Goal: Task Accomplishment & Management: Use online tool/utility

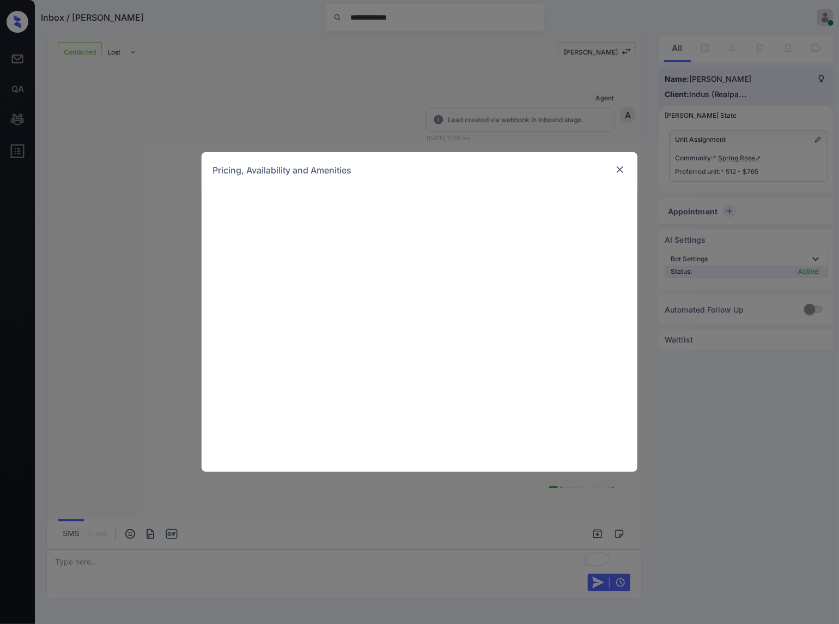
scroll to position [1818, 0]
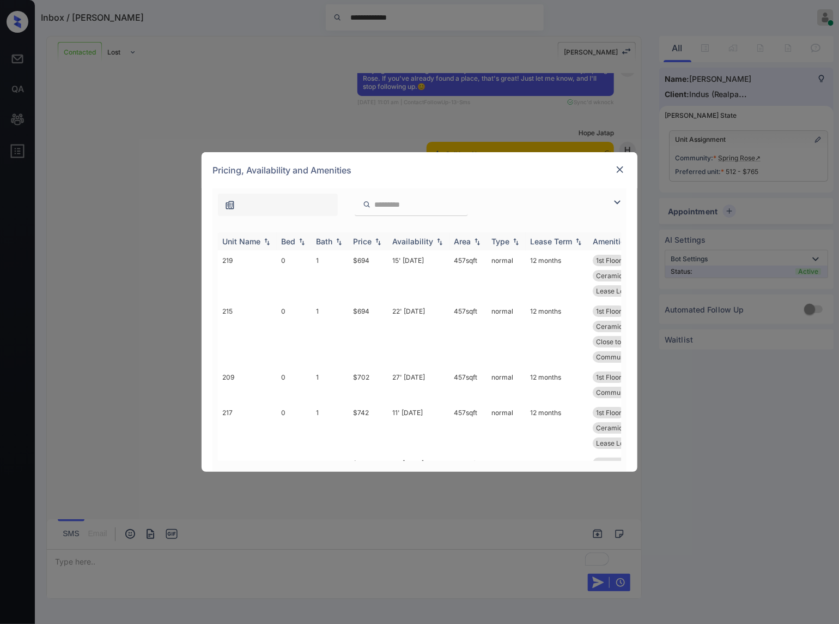
click at [379, 241] on img at bounding box center [378, 242] width 11 height 8
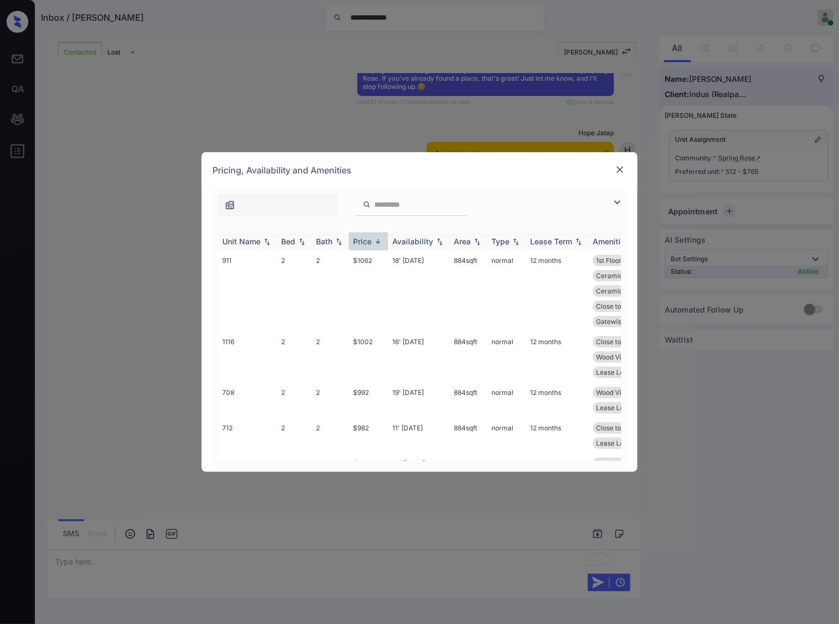
click at [379, 241] on img at bounding box center [378, 241] width 11 height 8
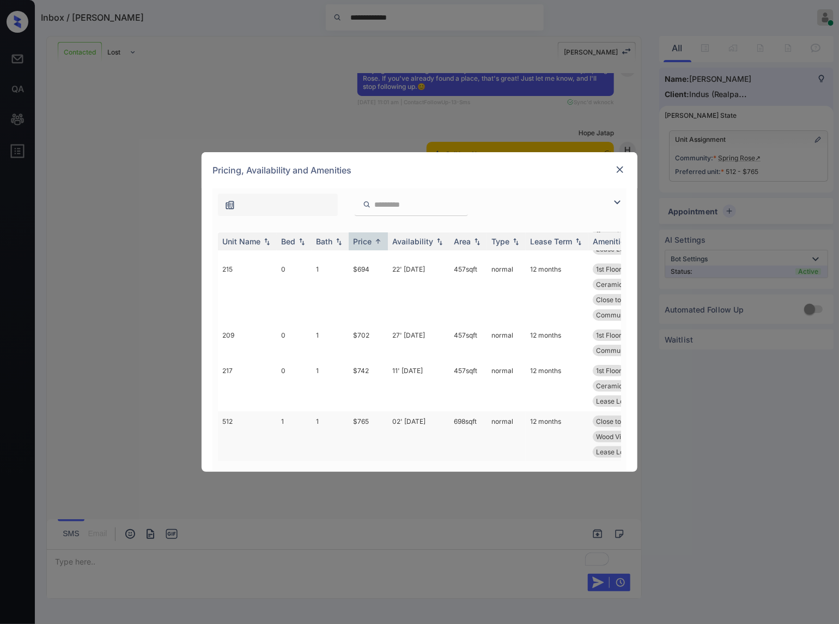
scroll to position [0, 0]
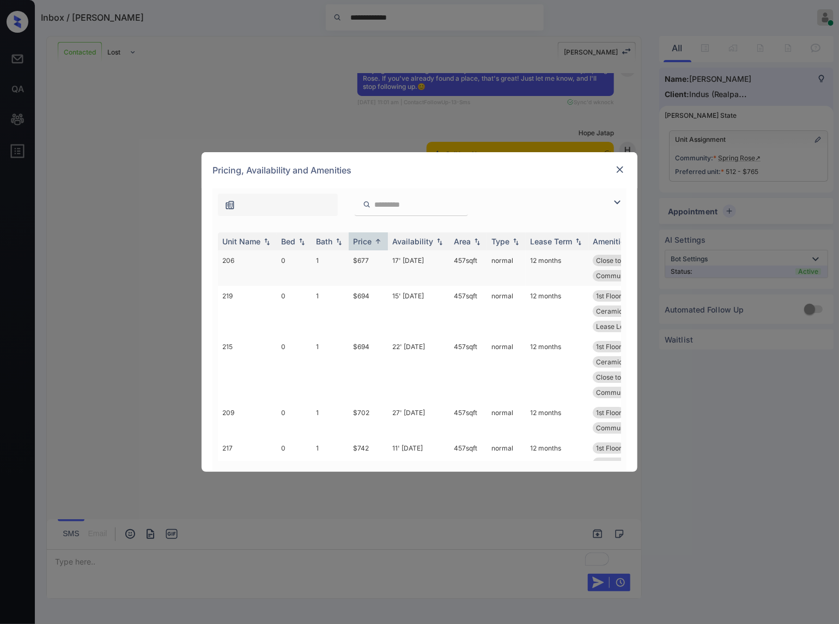
click at [390, 262] on td "17' Oct 25" at bounding box center [419, 267] width 62 height 35
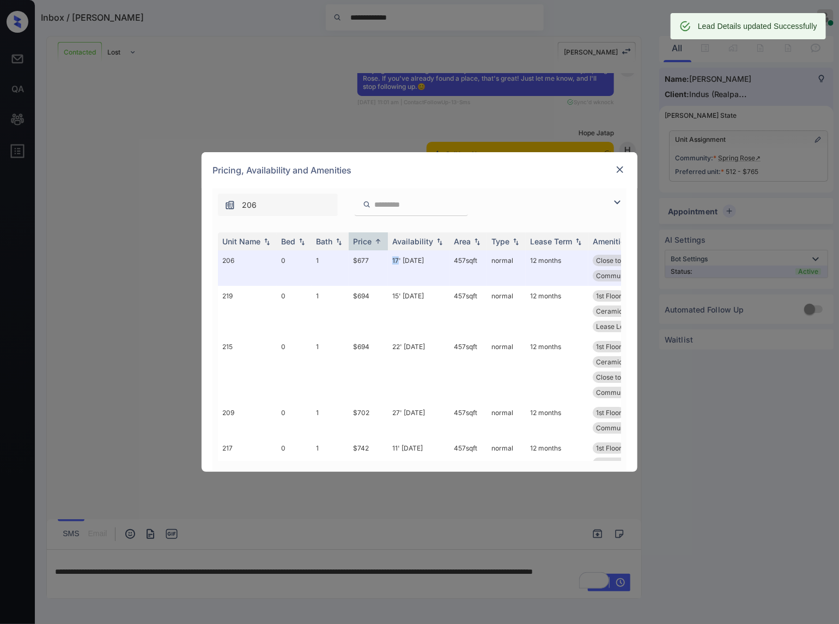
click at [621, 167] on img at bounding box center [620, 169] width 11 height 11
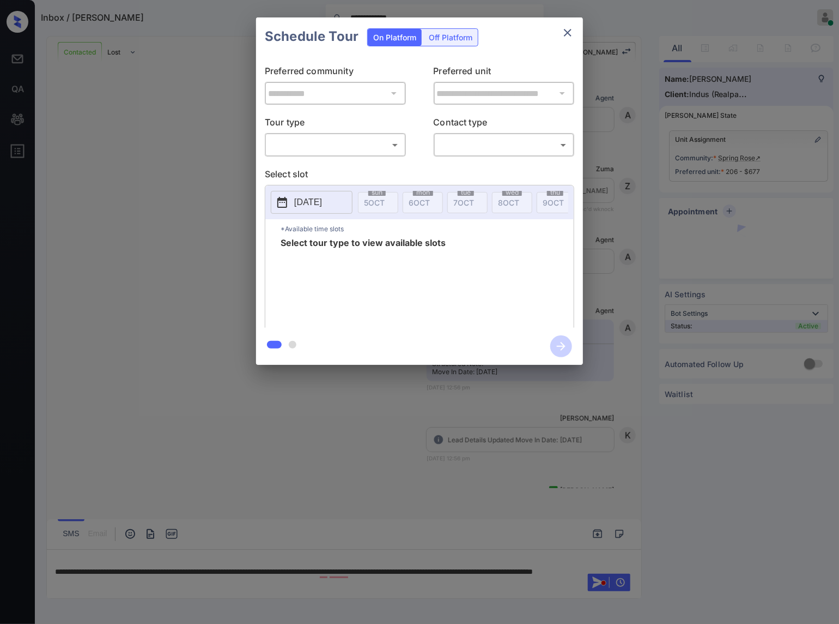
scroll to position [1889, 0]
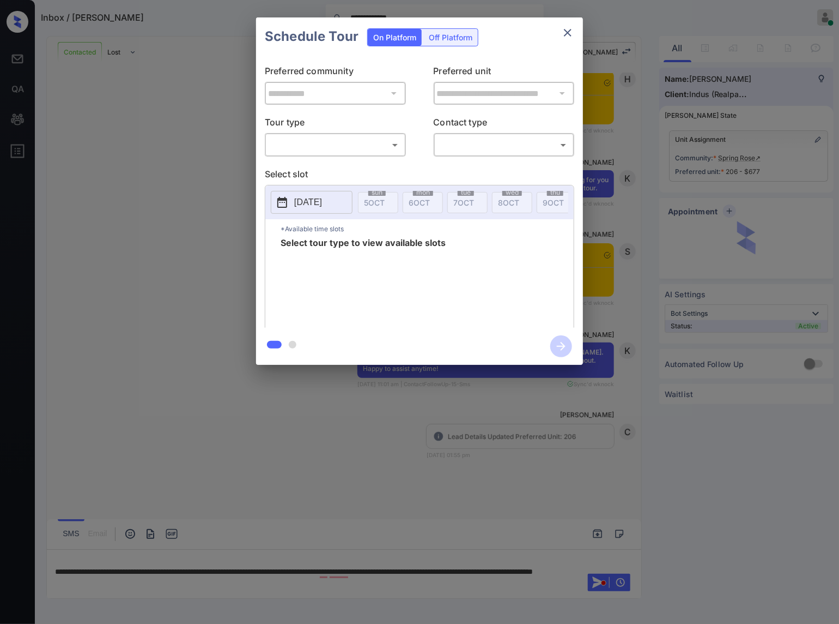
click at [365, 135] on div "​ ​" at bounding box center [335, 144] width 141 height 23
click at [365, 149] on body "**********" at bounding box center [419, 312] width 839 height 624
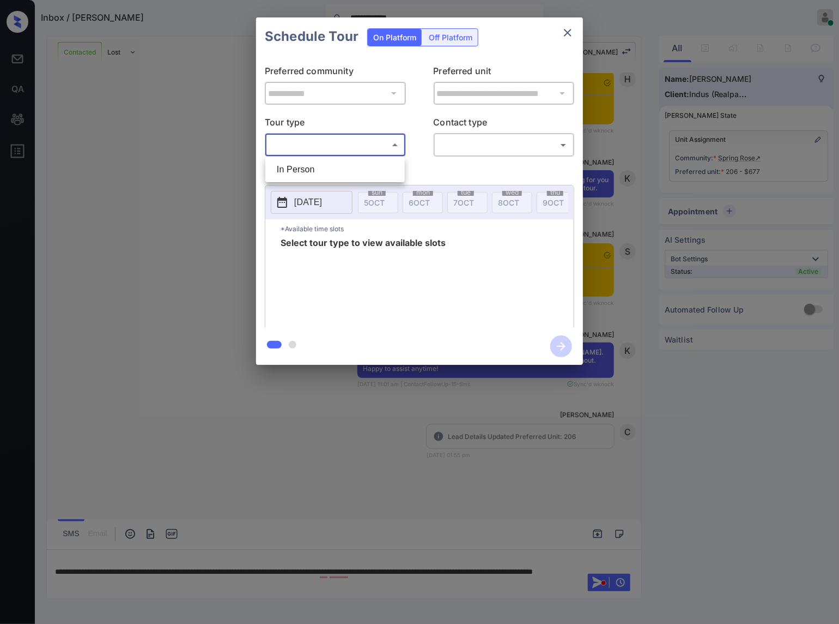
click at [365, 168] on li "In Person" at bounding box center [335, 170] width 134 height 20
type input "********"
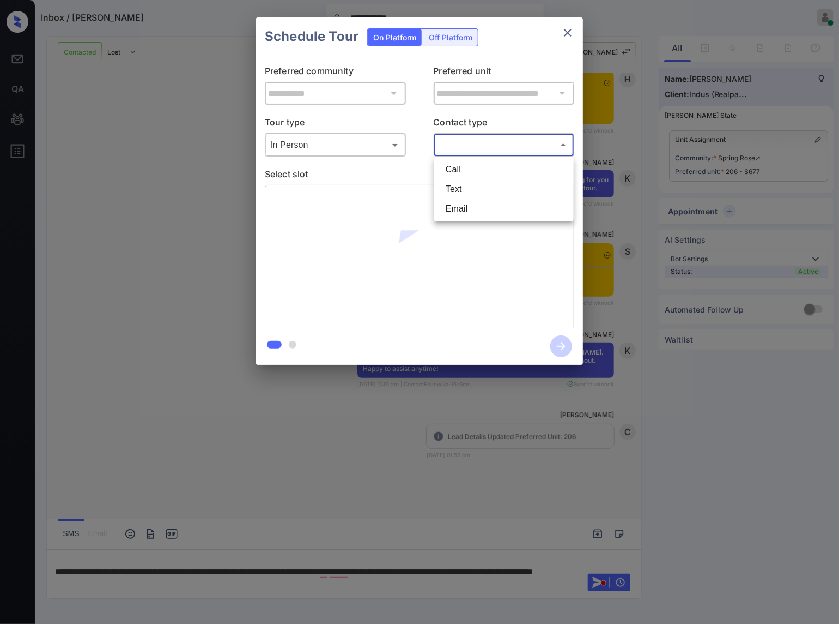
click at [480, 142] on body "**********" at bounding box center [419, 312] width 839 height 624
click at [479, 186] on li "Text" at bounding box center [504, 189] width 134 height 20
type input "****"
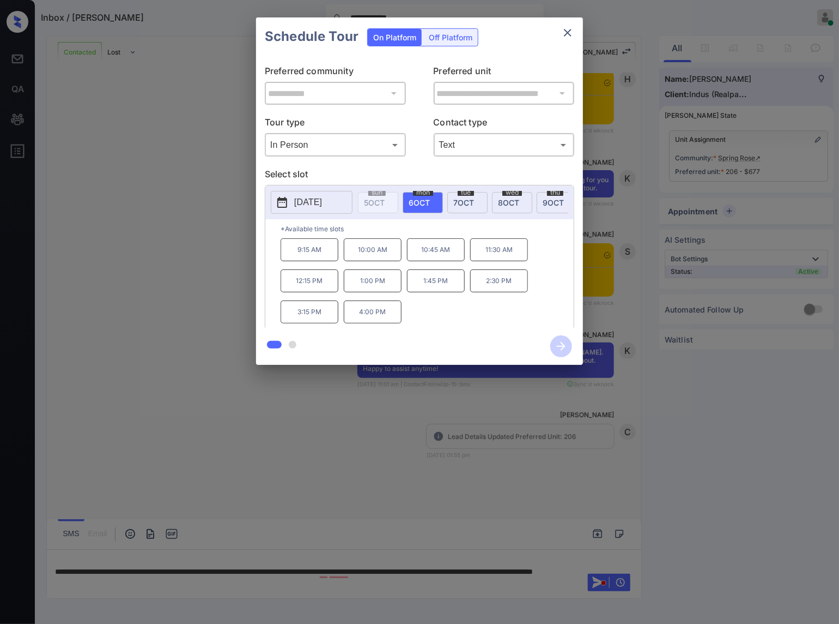
click at [322, 199] on p "[DATE]" at bounding box center [308, 202] width 28 height 13
click at [492, 473] on div at bounding box center [419, 312] width 839 height 624
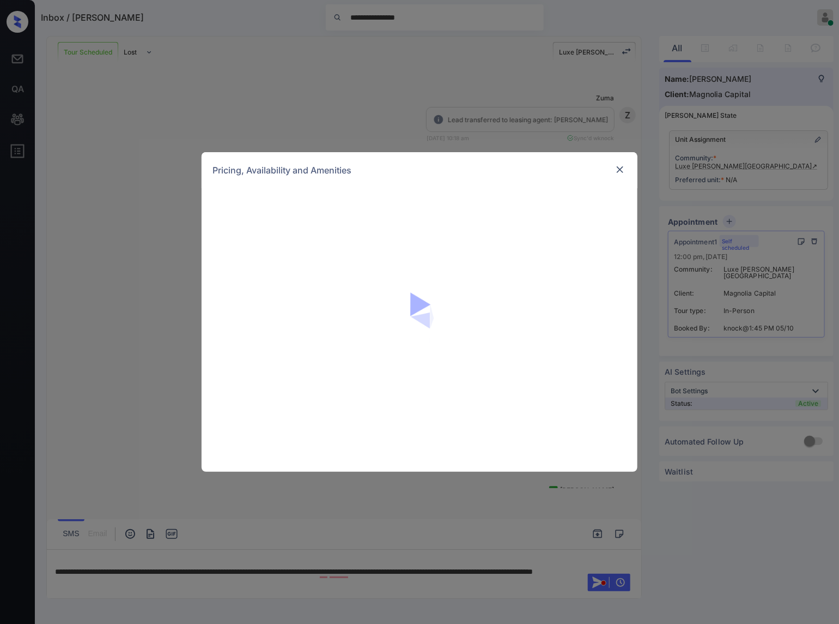
scroll to position [235, 0]
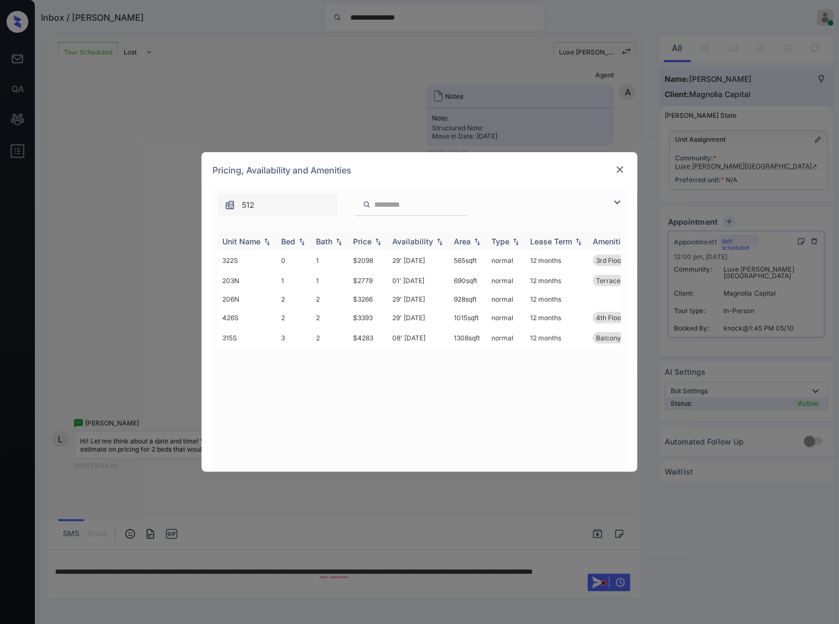
click at [372, 238] on div "Price" at bounding box center [368, 241] width 31 height 9
click at [370, 300] on td "$3266" at bounding box center [368, 299] width 39 height 17
click at [372, 299] on td "$3266" at bounding box center [368, 299] width 39 height 17
click at [372, 297] on td "$3266" at bounding box center [368, 299] width 39 height 17
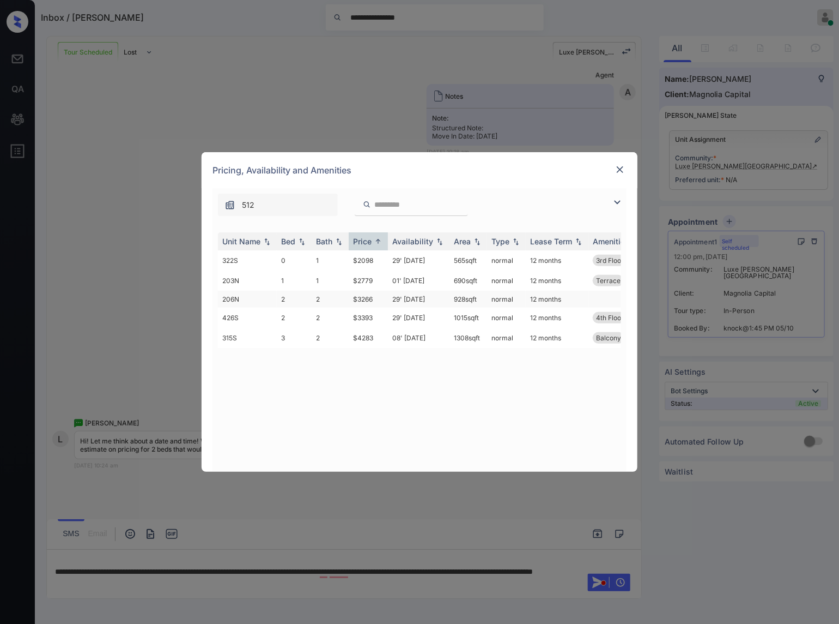
click at [372, 297] on td "$3266" at bounding box center [368, 299] width 39 height 17
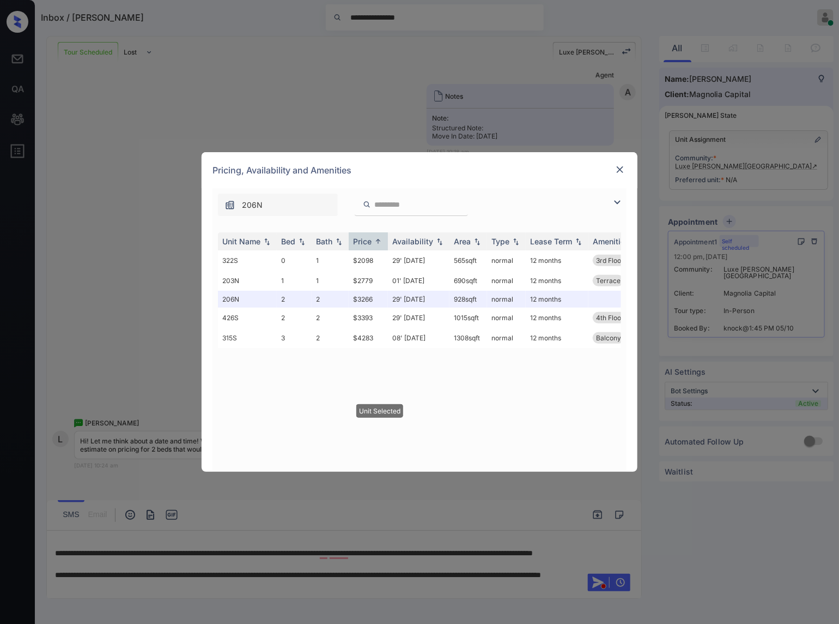
click at [624, 166] on img at bounding box center [620, 169] width 11 height 11
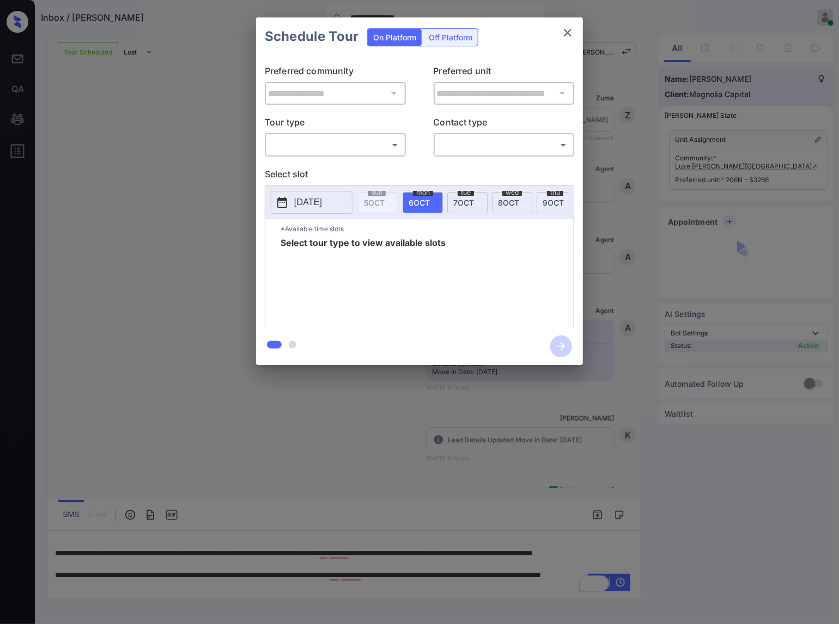
scroll to position [3029, 0]
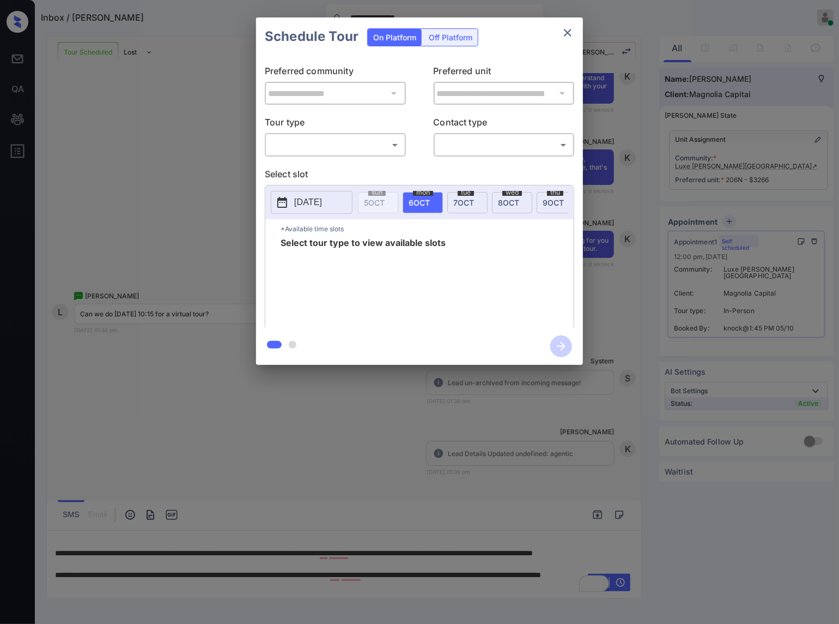
click at [339, 148] on body "**********" at bounding box center [419, 312] width 839 height 624
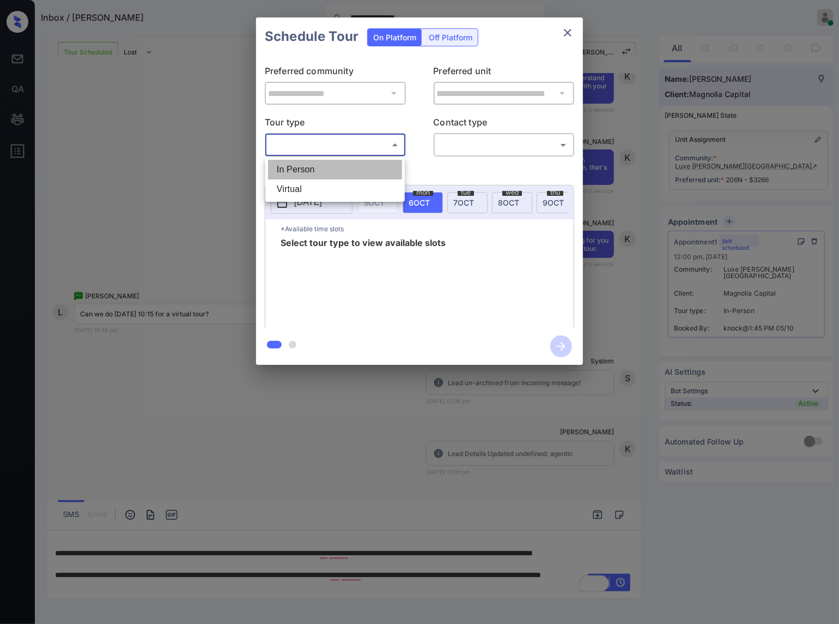
click at [340, 166] on li "In Person" at bounding box center [335, 170] width 134 height 20
type input "********"
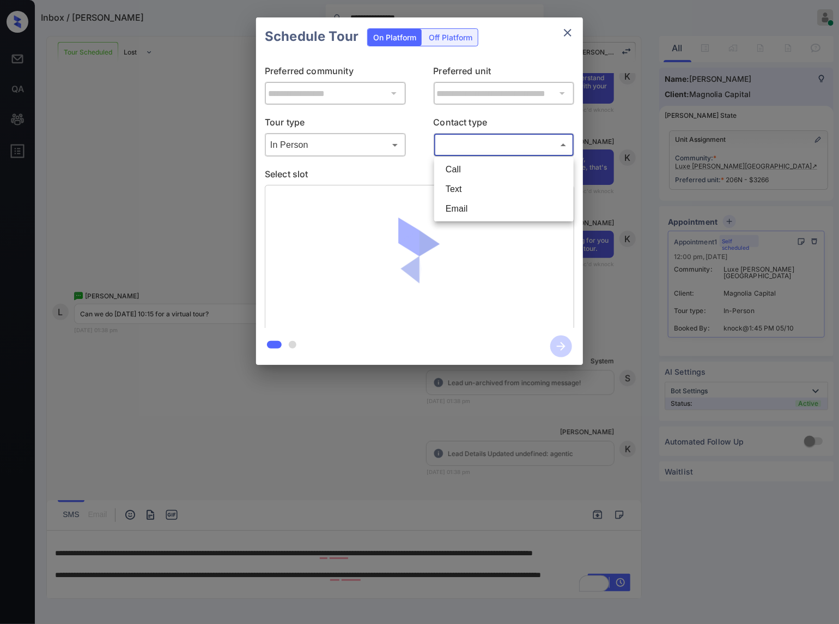
click at [451, 150] on body "**********" at bounding box center [419, 312] width 839 height 624
drag, startPoint x: 455, startPoint y: 203, endPoint x: 455, endPoint y: 184, distance: 19.6
click at [455, 184] on ul "Call Text Email" at bounding box center [504, 189] width 140 height 64
click at [455, 184] on li "Text" at bounding box center [504, 189] width 134 height 20
type input "****"
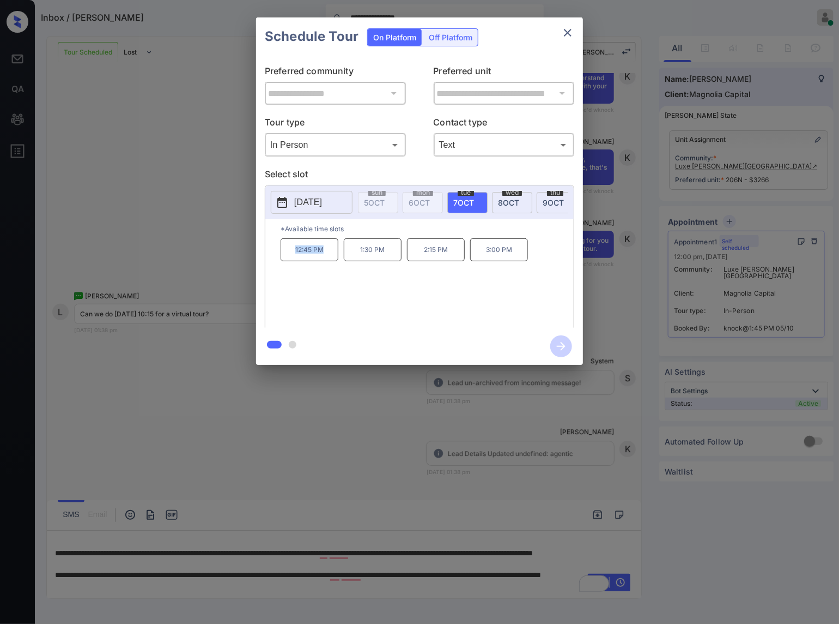
drag, startPoint x: 294, startPoint y: 259, endPoint x: 324, endPoint y: 261, distance: 30.0
click at [324, 261] on p "12:45 PM" at bounding box center [310, 249] width 58 height 23
copy p "12:45 PM"
drag, startPoint x: 392, startPoint y: 263, endPoint x: 359, endPoint y: 261, distance: 33.3
click at [359, 261] on p "1:30 PM" at bounding box center [373, 249] width 58 height 23
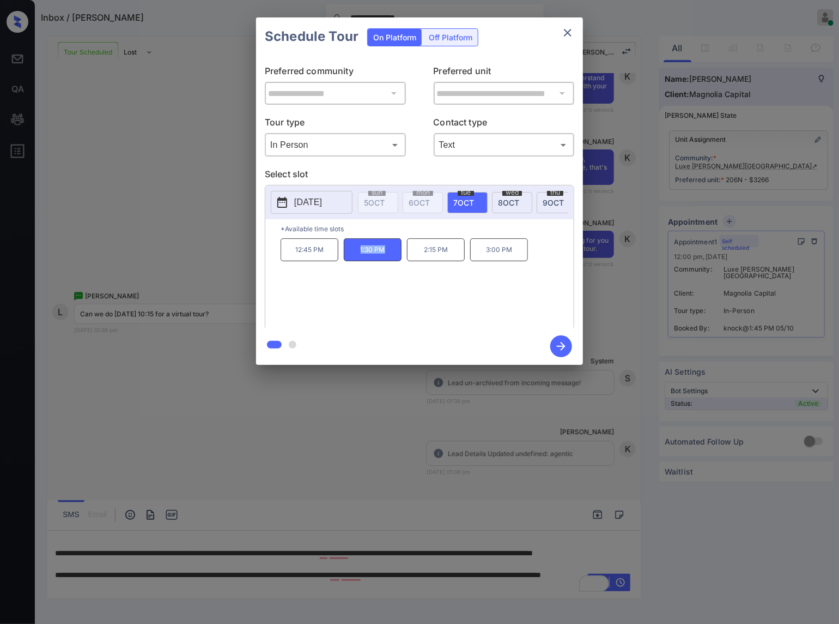
copy p "1:30 PM"
drag, startPoint x: 520, startPoint y: 259, endPoint x: 480, endPoint y: 259, distance: 40.3
click at [480, 259] on p "3:00 PM" at bounding box center [499, 249] width 58 height 23
copy p "3:00 PM"
click at [324, 403] on div at bounding box center [419, 312] width 839 height 624
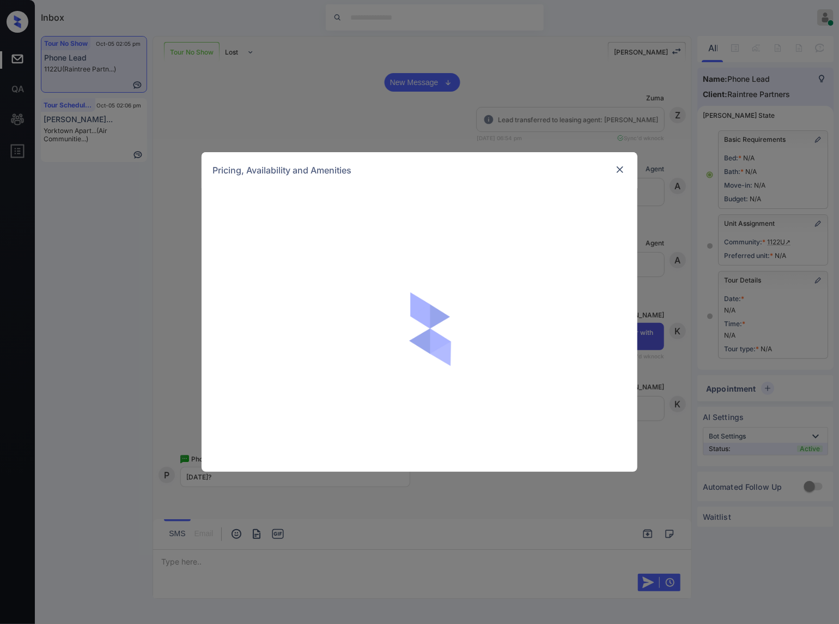
scroll to position [3816, 0]
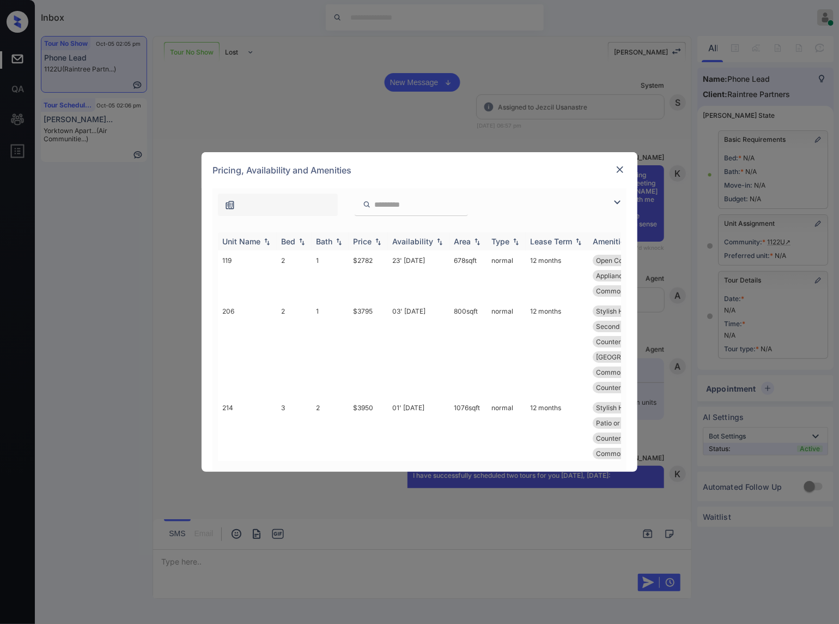
click at [380, 240] on img at bounding box center [378, 242] width 11 height 8
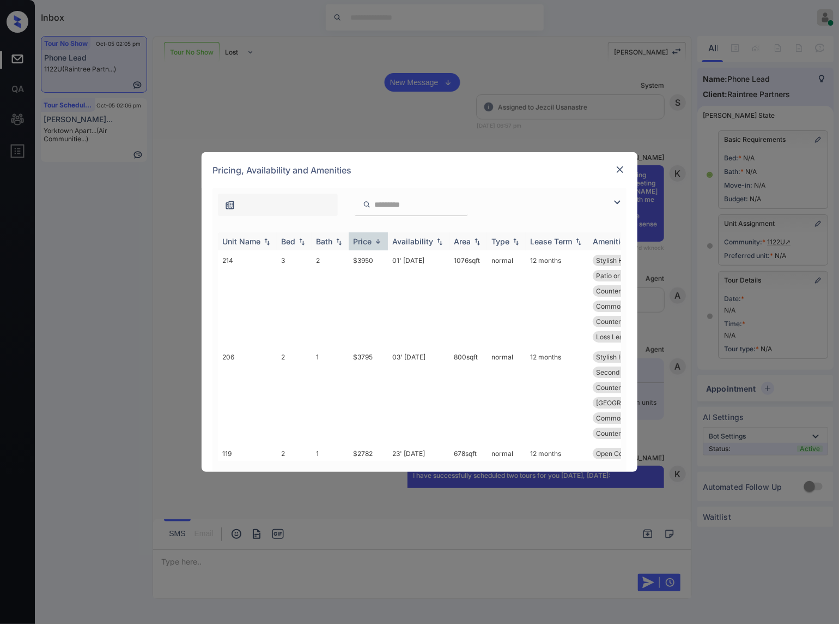
click at [380, 240] on img at bounding box center [378, 241] width 11 height 8
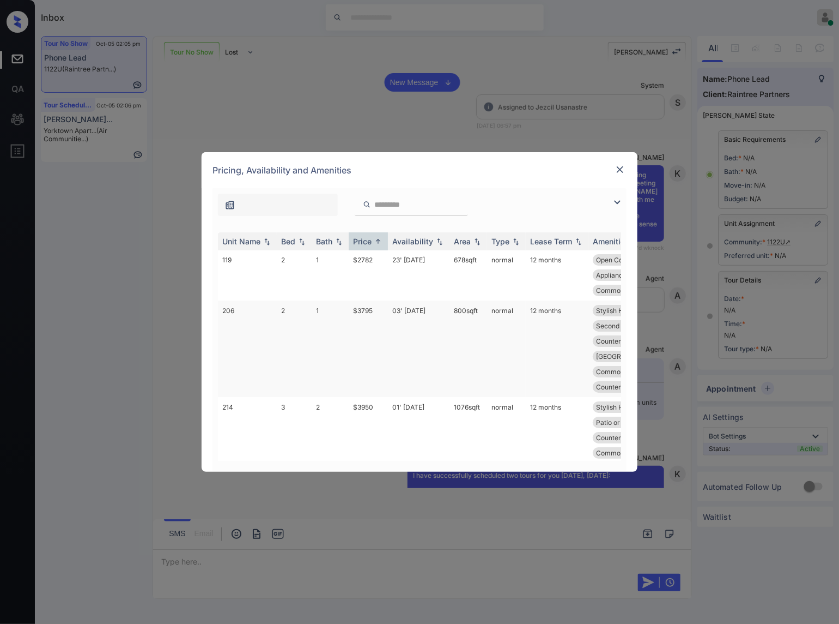
scroll to position [0, 0]
drag, startPoint x: 373, startPoint y: 262, endPoint x: 352, endPoint y: 262, distance: 21.8
click at [352, 262] on td "$2782" at bounding box center [368, 275] width 39 height 51
copy td "$2782"
click at [357, 259] on td "$2782" at bounding box center [368, 275] width 39 height 51
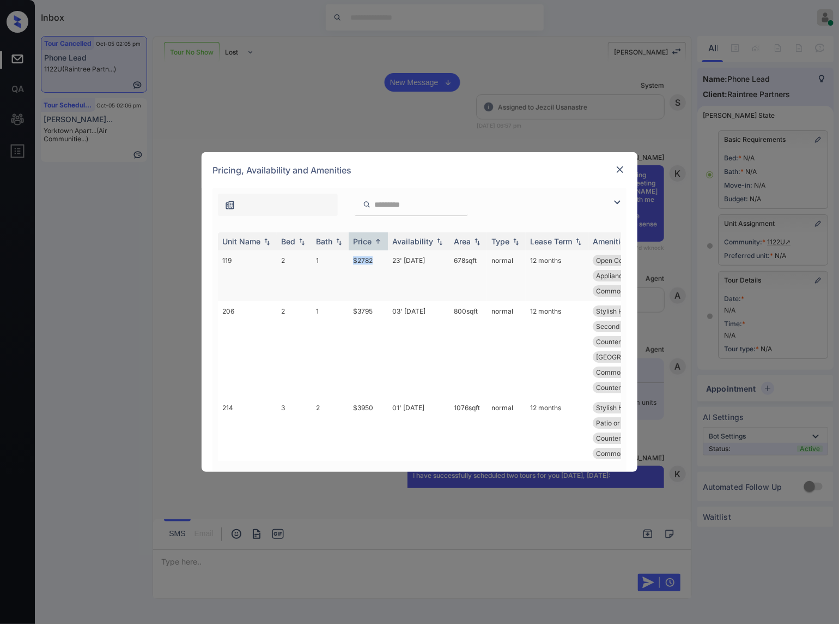
click at [357, 259] on td "$2782" at bounding box center [368, 275] width 39 height 51
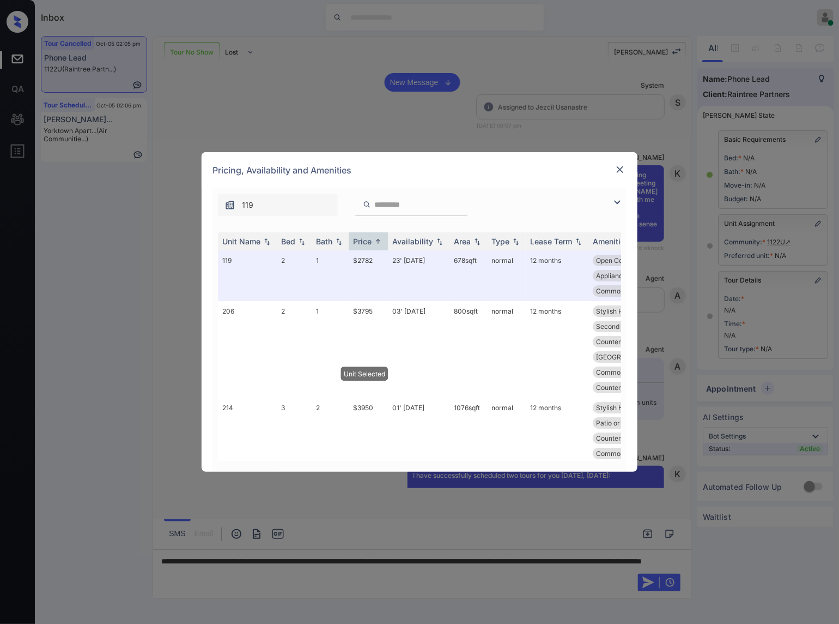
drag, startPoint x: 243, startPoint y: 494, endPoint x: 222, endPoint y: 543, distance: 54.0
click at [244, 494] on div "**********" at bounding box center [419, 312] width 839 height 624
click at [210, 560] on div "**********" at bounding box center [419, 312] width 839 height 624
click at [625, 164] on img at bounding box center [620, 169] width 11 height 11
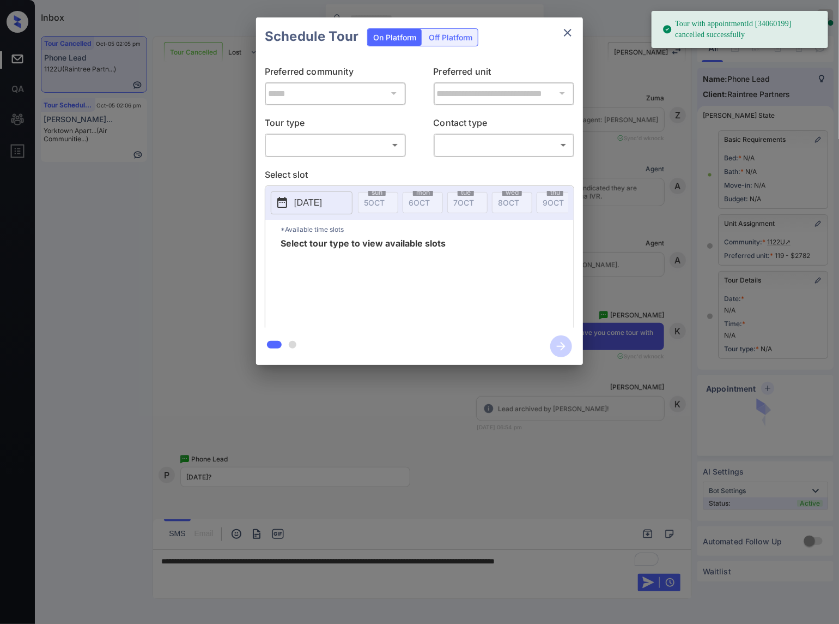
scroll to position [5663, 0]
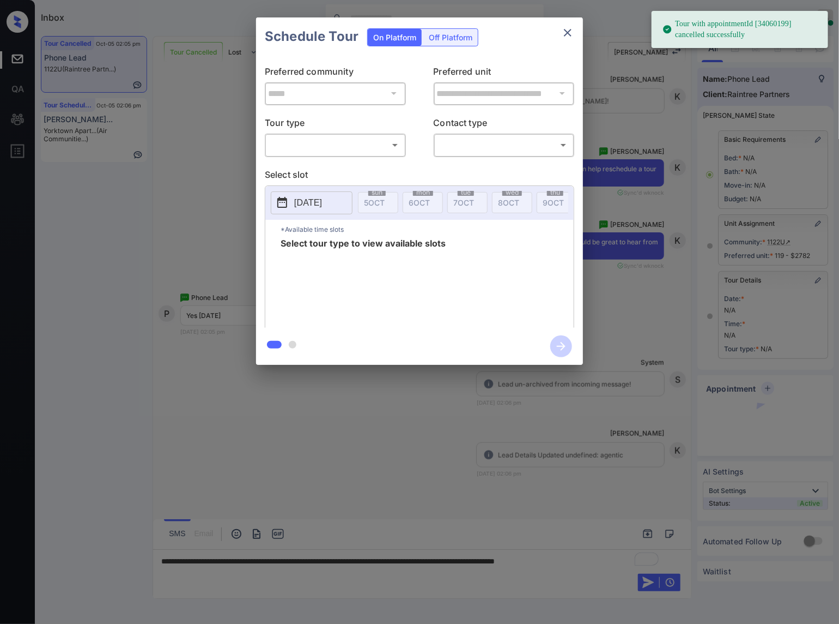
click at [380, 146] on body "Tour with appointmentId [34060199] cancelled successfully Inbox [PERSON_NAME] O…" at bounding box center [419, 312] width 839 height 624
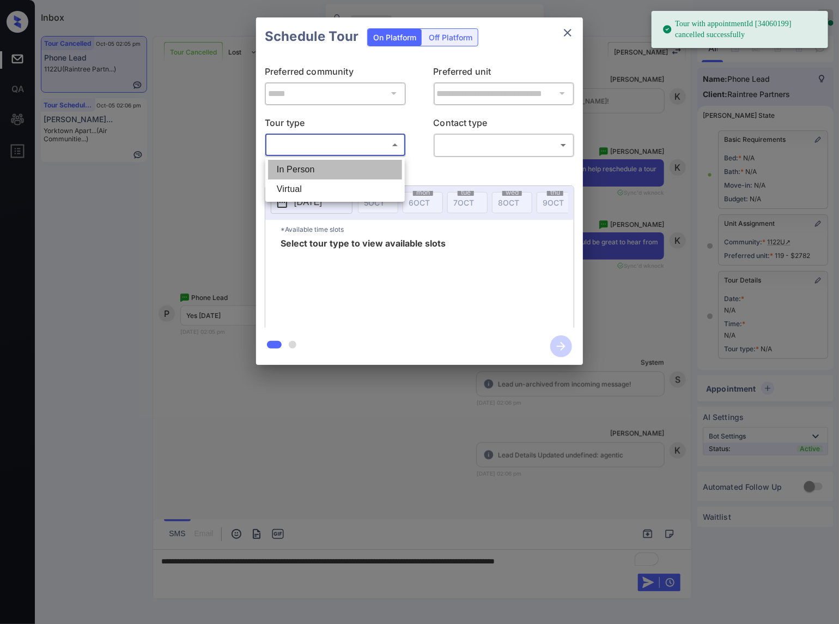
click at [372, 170] on li "In Person" at bounding box center [335, 170] width 134 height 20
type input "********"
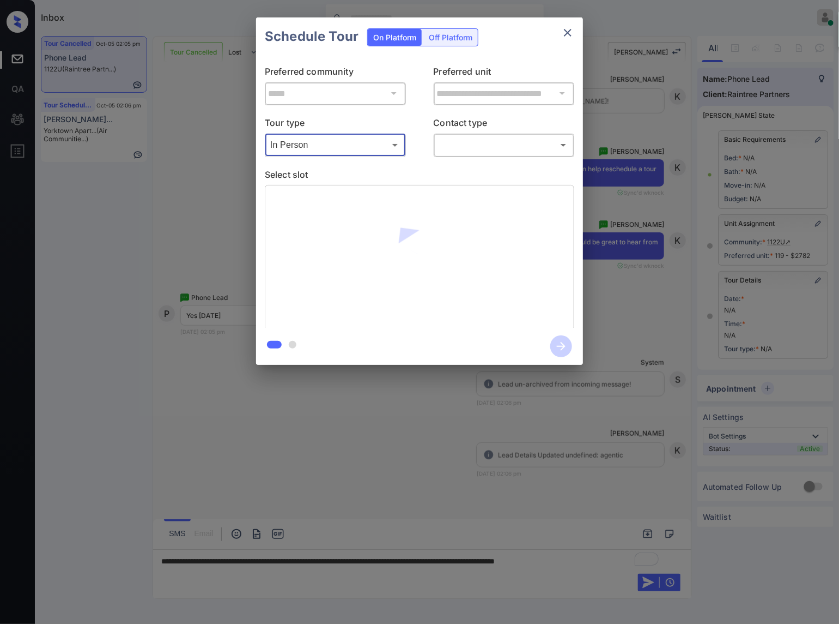
click at [452, 148] on body "Tour with appointmentId [34060199] cancelled successfully Inbox [PERSON_NAME] O…" at bounding box center [419, 312] width 839 height 624
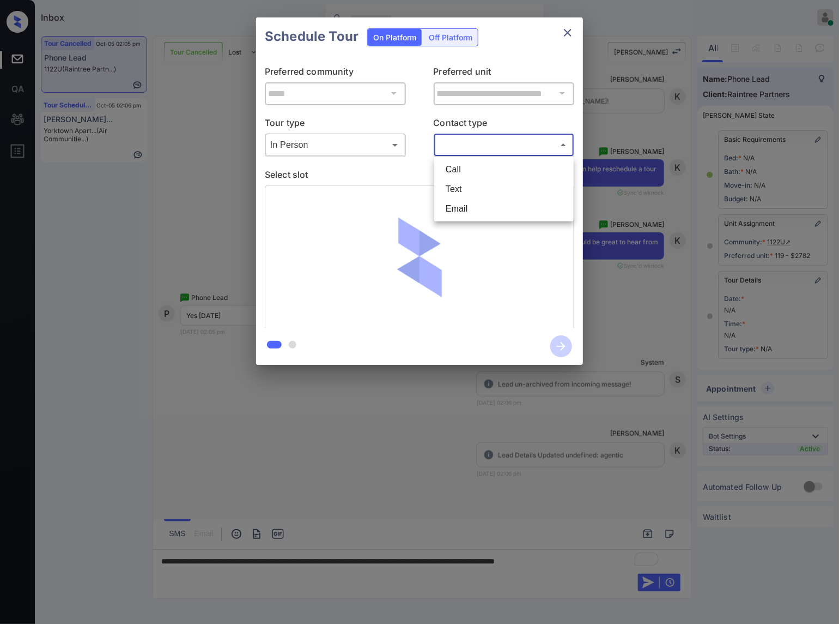
click at [459, 191] on li "Text" at bounding box center [504, 189] width 134 height 20
type input "****"
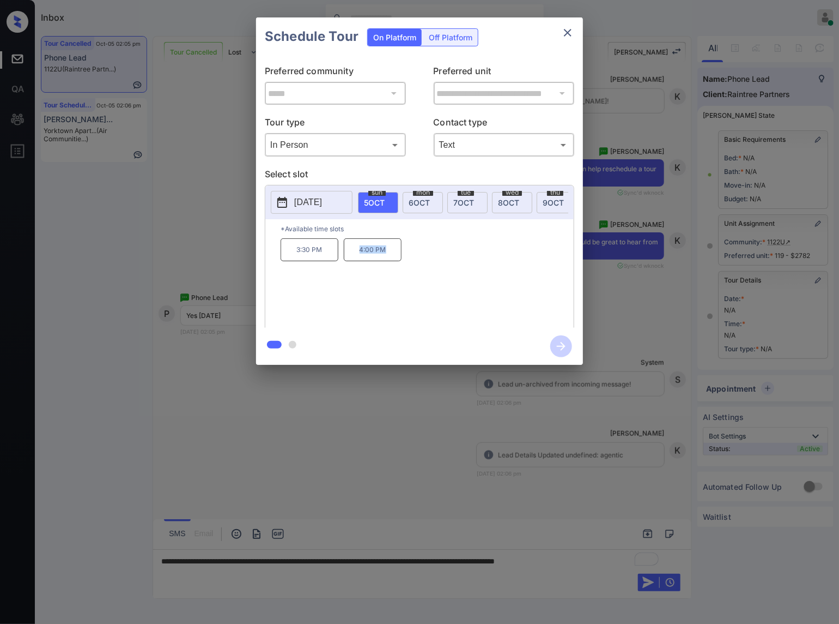
drag, startPoint x: 354, startPoint y: 258, endPoint x: 393, endPoint y: 258, distance: 38.7
click at [393, 258] on p "4:00 PM" at bounding box center [373, 249] width 58 height 23
copy p "4:00 PM"
click at [249, 435] on div at bounding box center [419, 312] width 839 height 624
